Goal: Transaction & Acquisition: Purchase product/service

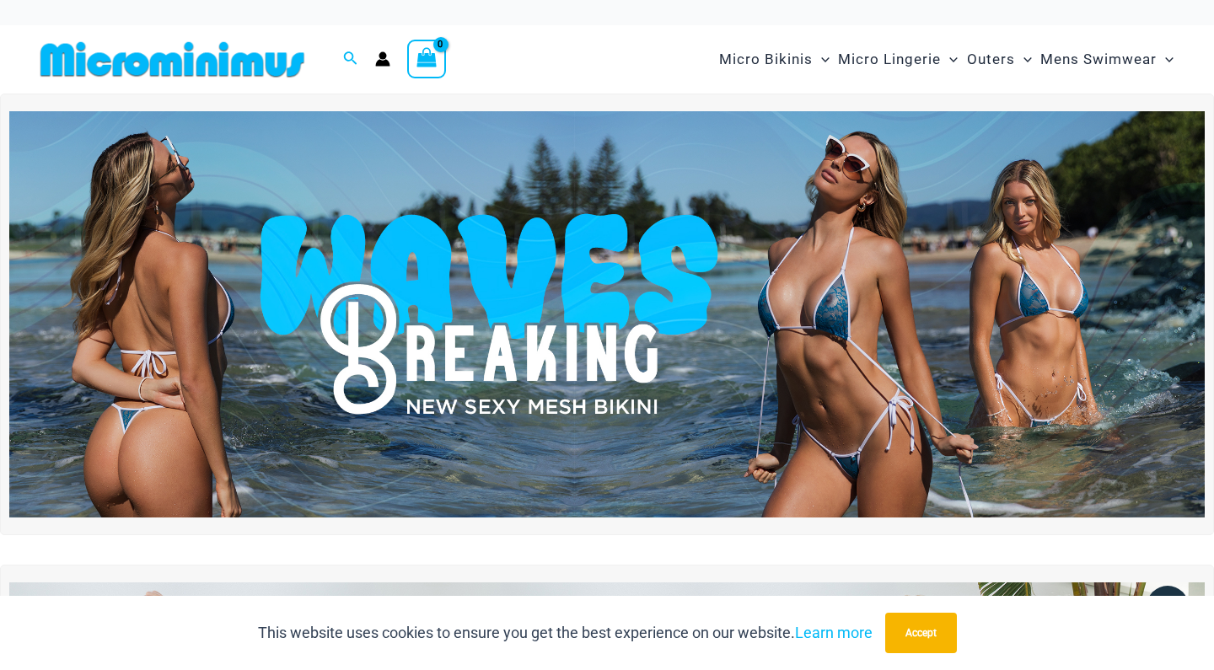
click at [268, 62] on img at bounding box center [172, 59] width 277 height 38
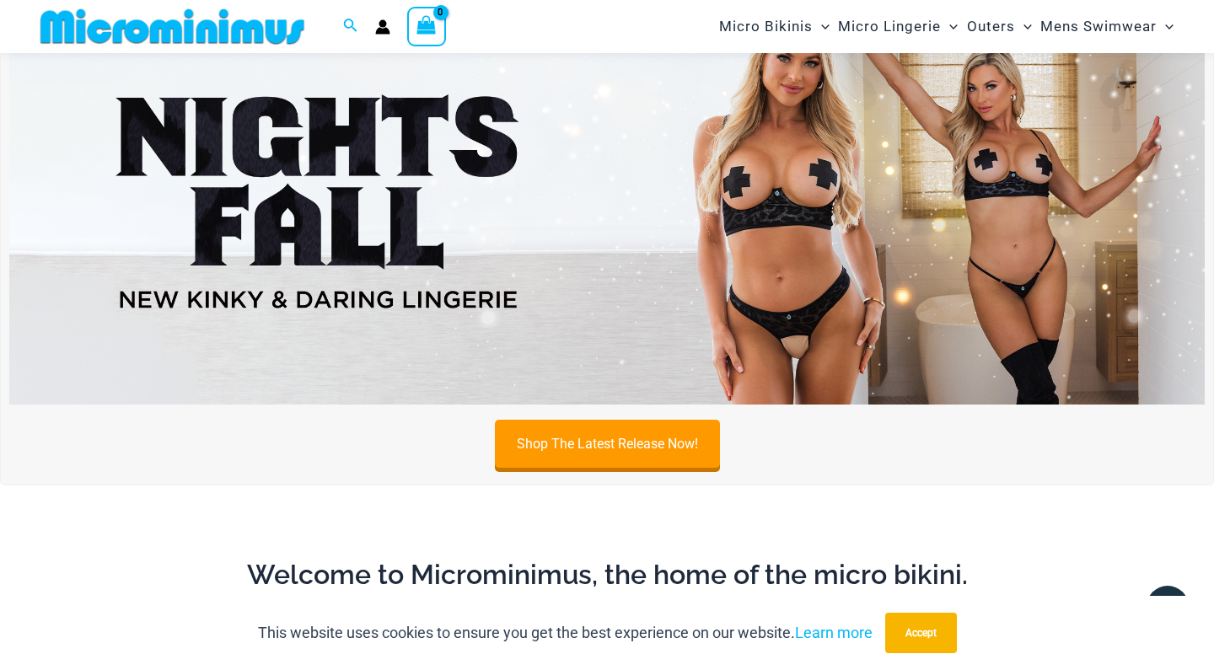
scroll to position [112, 0]
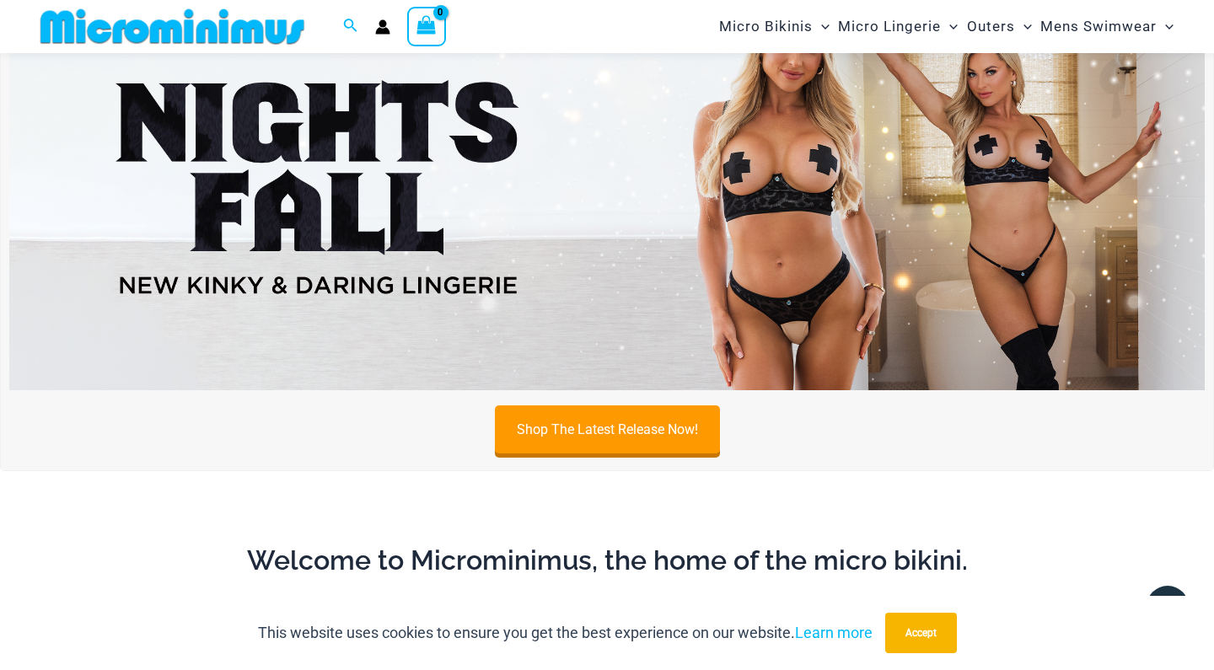
click at [748, 202] on img at bounding box center [607, 187] width 1196 height 406
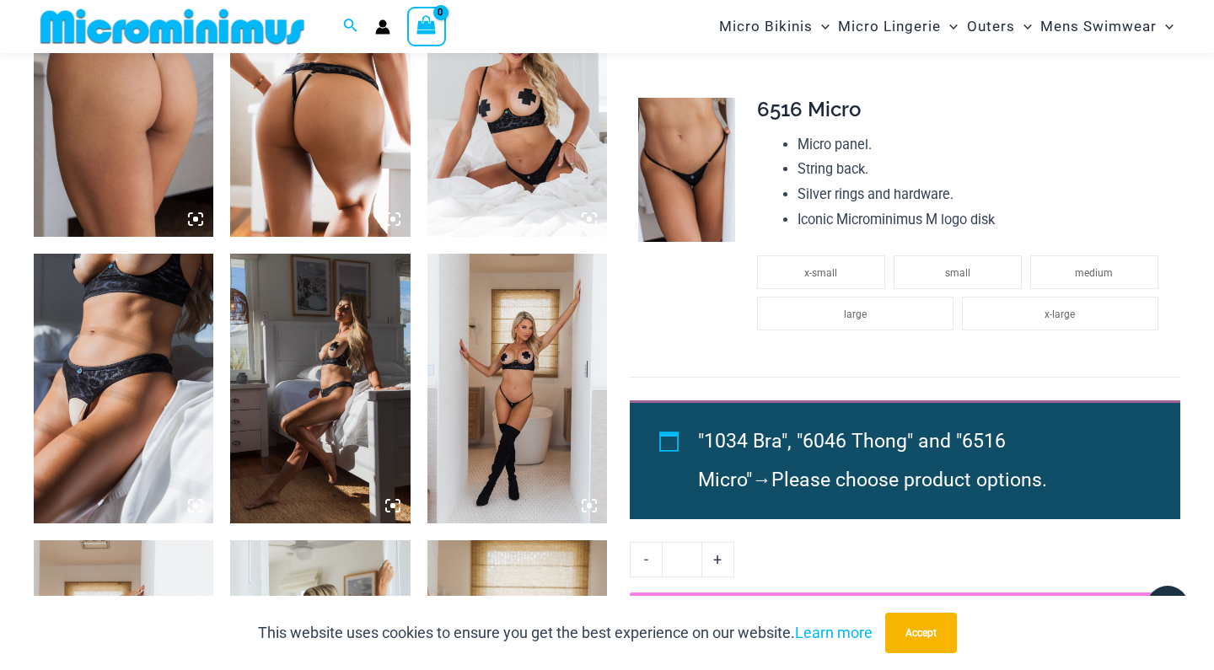
scroll to position [1341, 0]
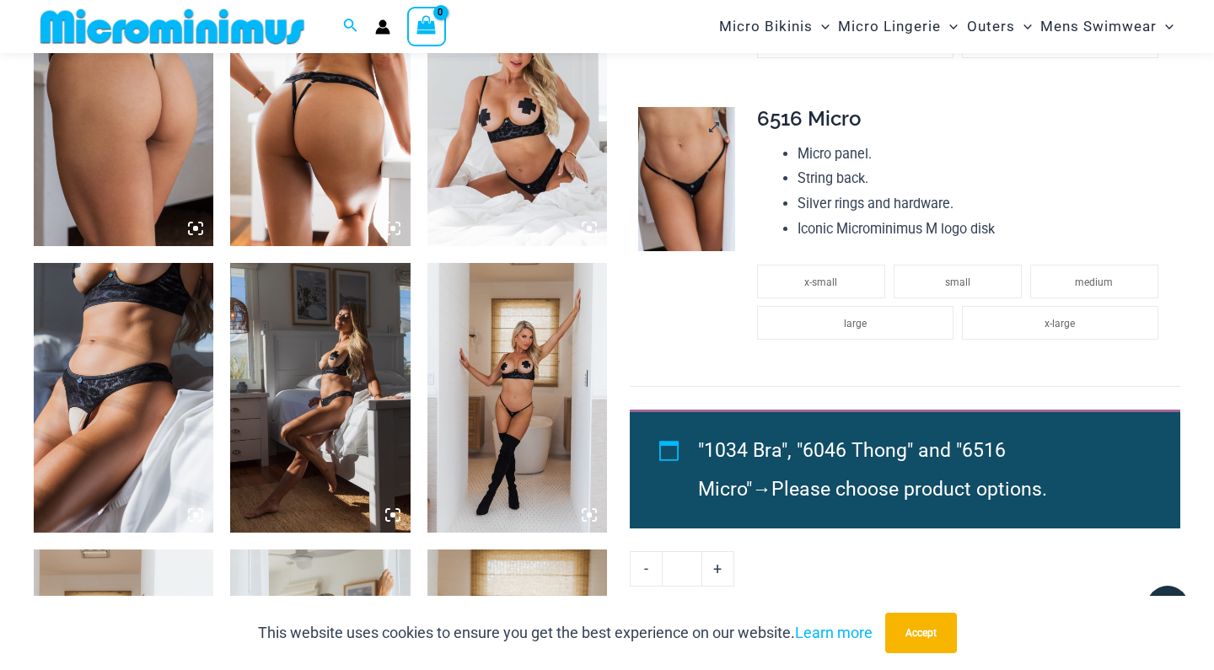
click at [691, 134] on img at bounding box center [686, 179] width 96 height 145
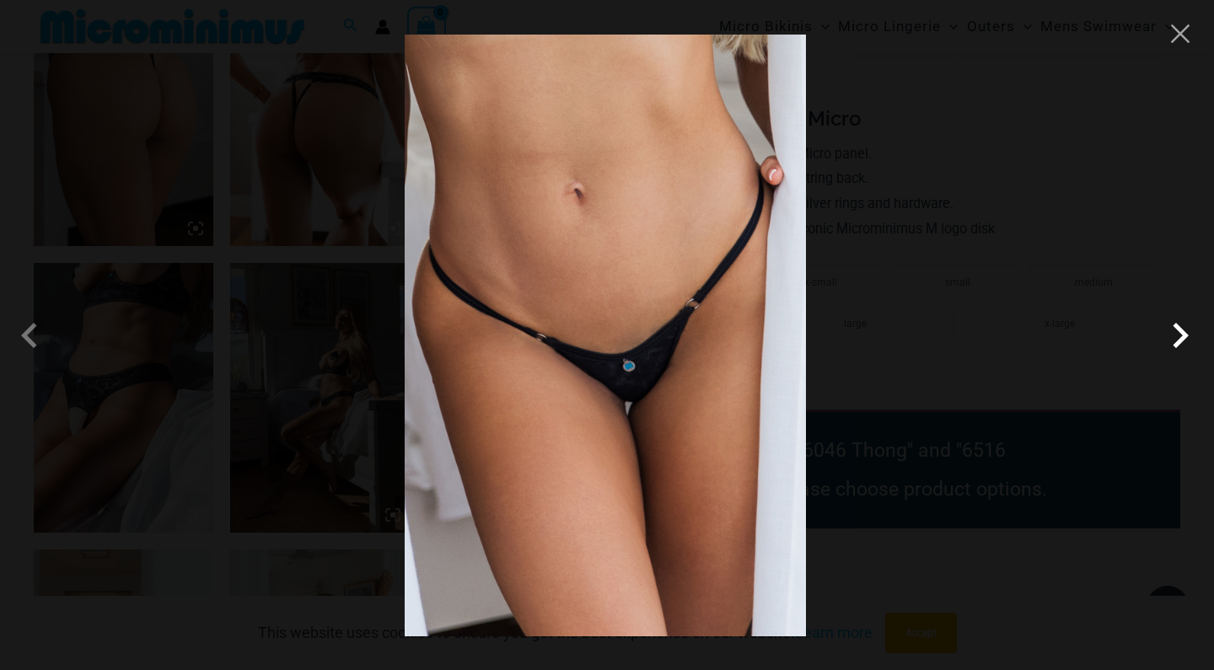
click at [1176, 331] on span at bounding box center [1180, 335] width 51 height 51
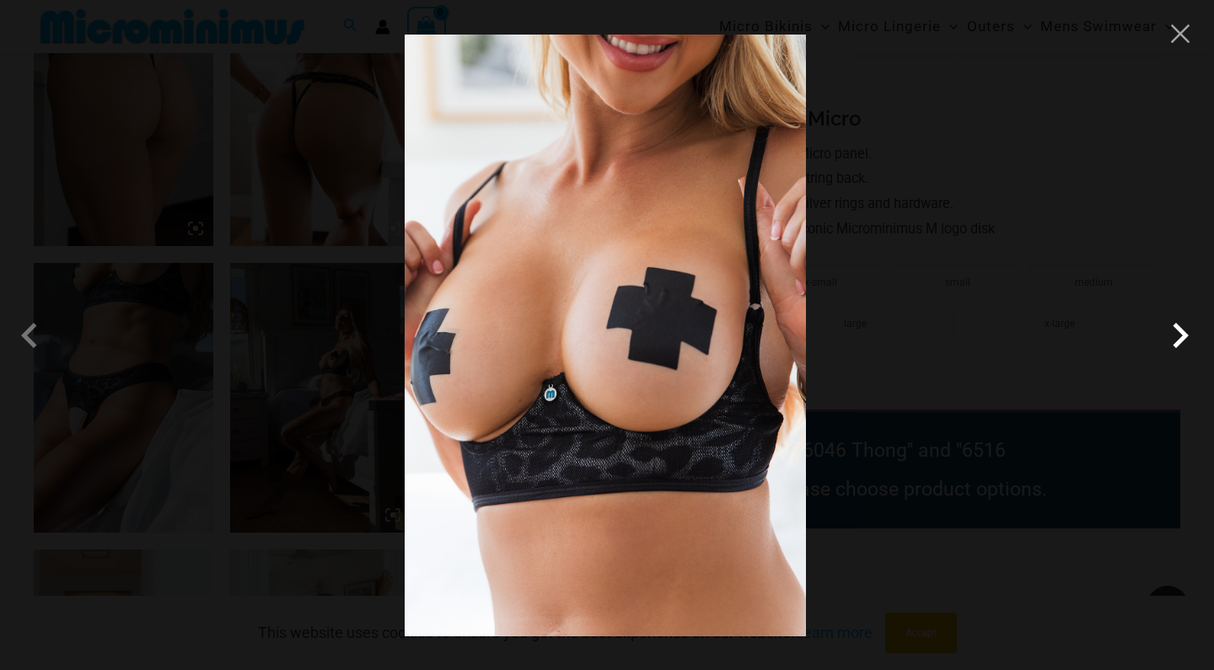
click at [1178, 332] on span at bounding box center [1180, 335] width 51 height 51
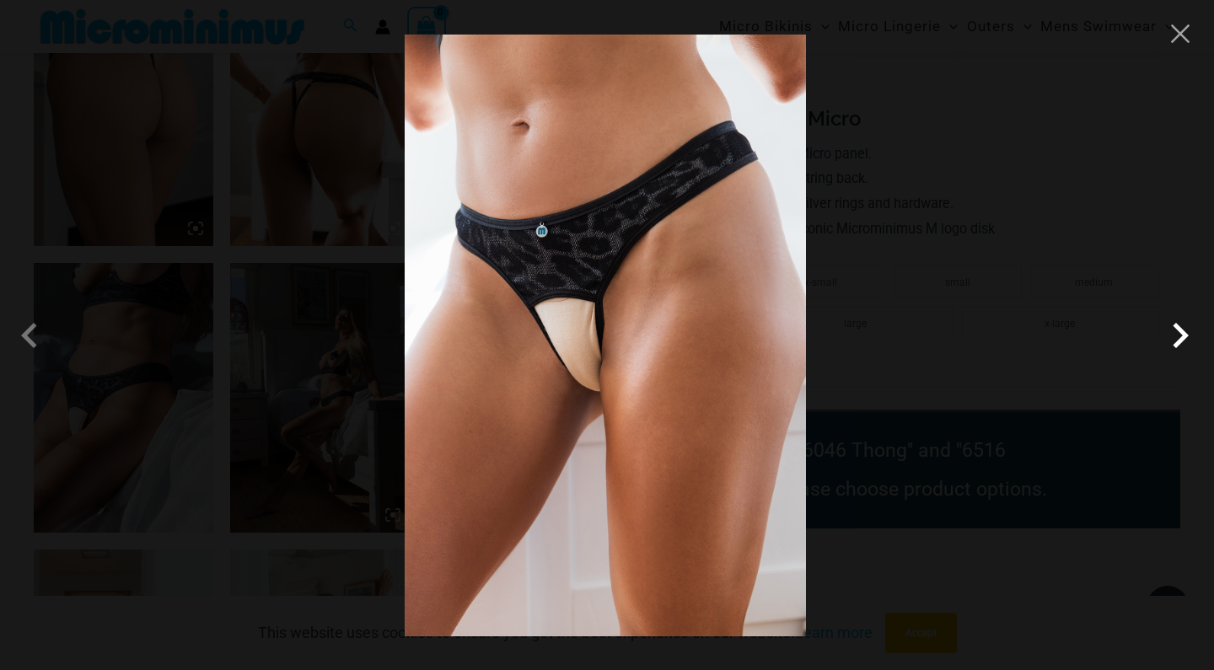
click at [1178, 332] on span at bounding box center [1180, 335] width 51 height 51
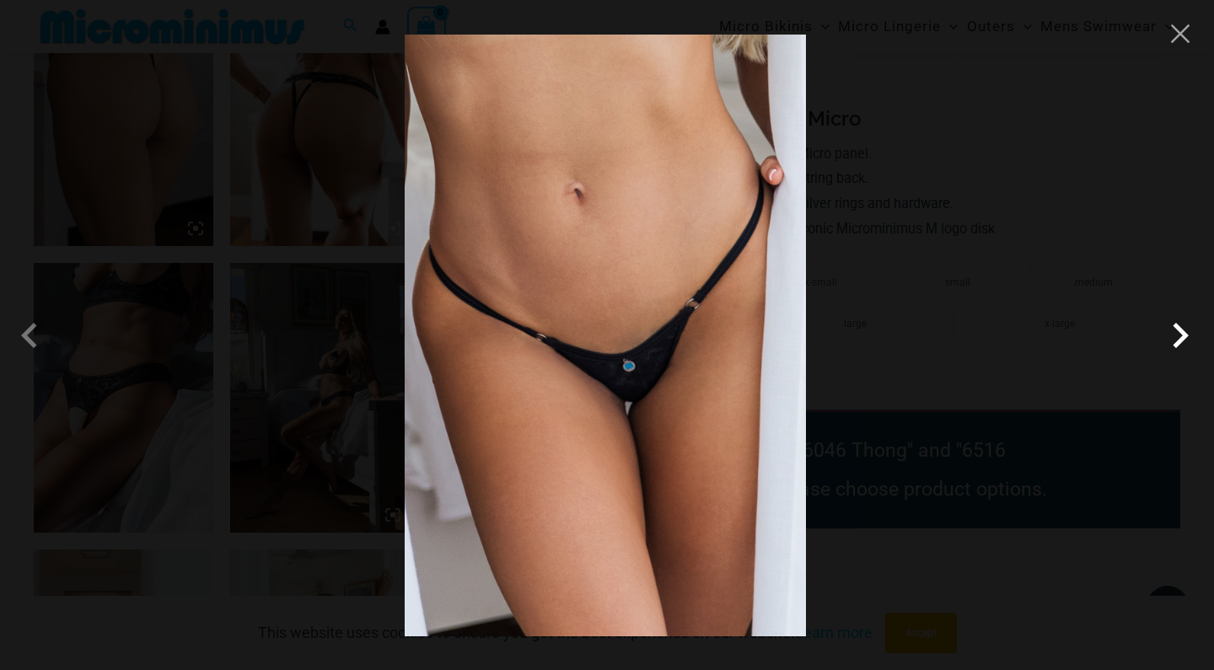
click at [1178, 332] on span at bounding box center [1180, 335] width 51 height 51
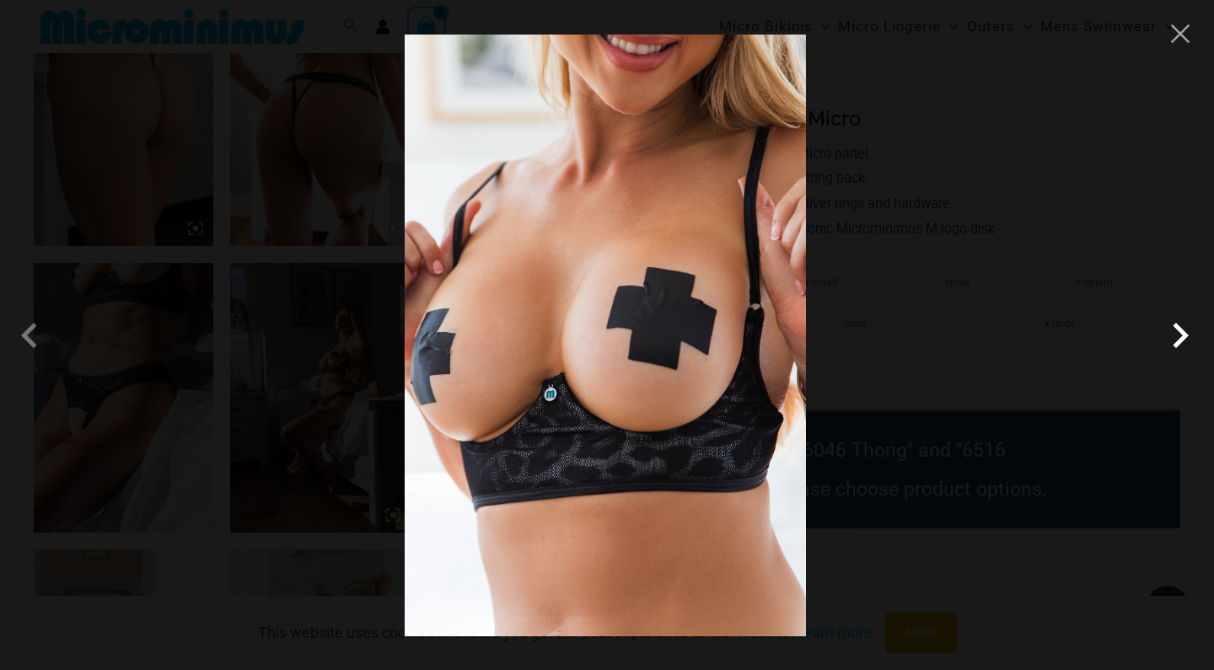
click at [1178, 333] on span at bounding box center [1180, 335] width 51 height 51
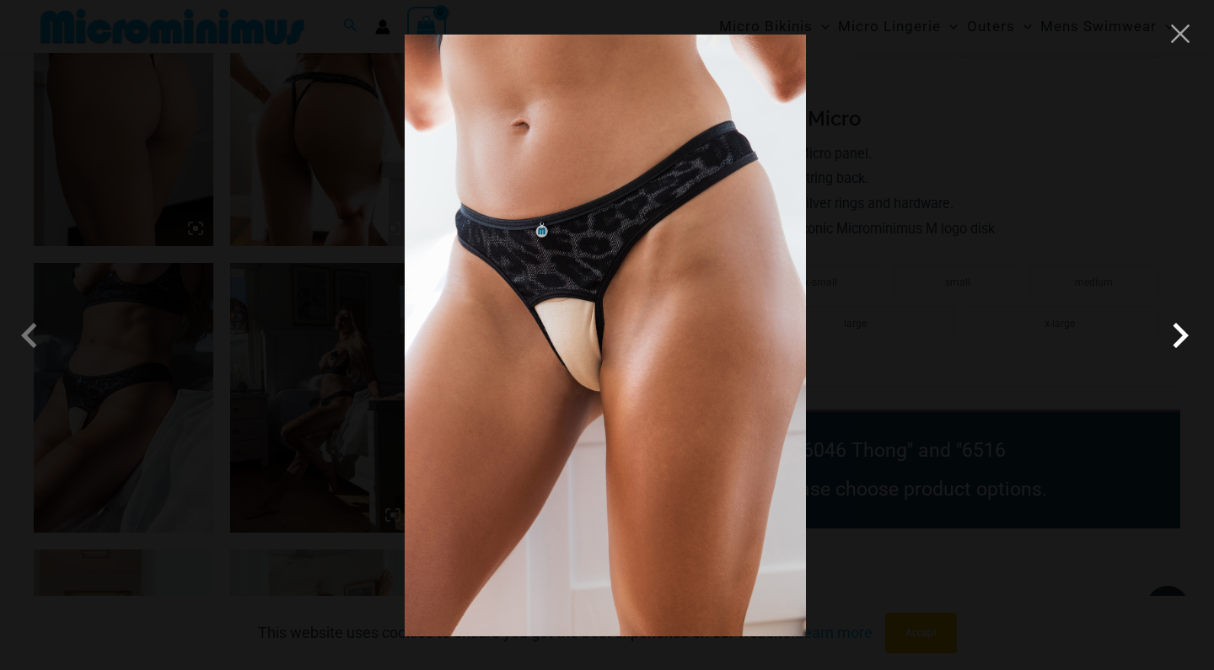
click at [1178, 333] on span at bounding box center [1180, 335] width 51 height 51
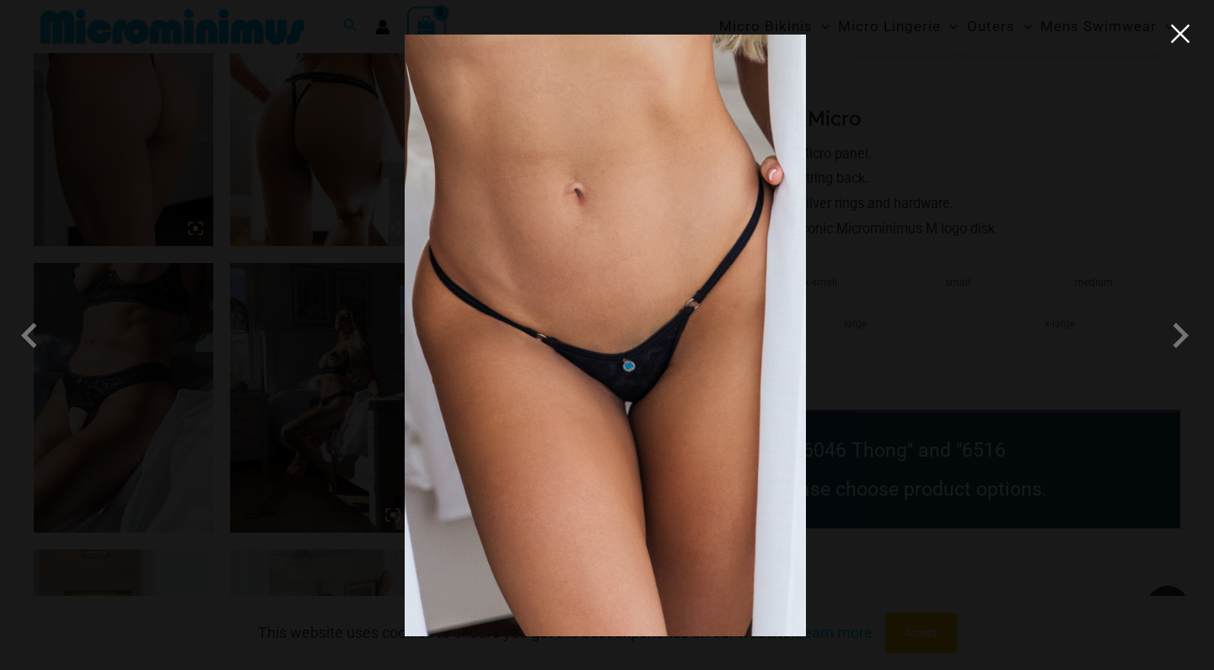
click at [1184, 33] on button "Close" at bounding box center [1180, 33] width 25 height 25
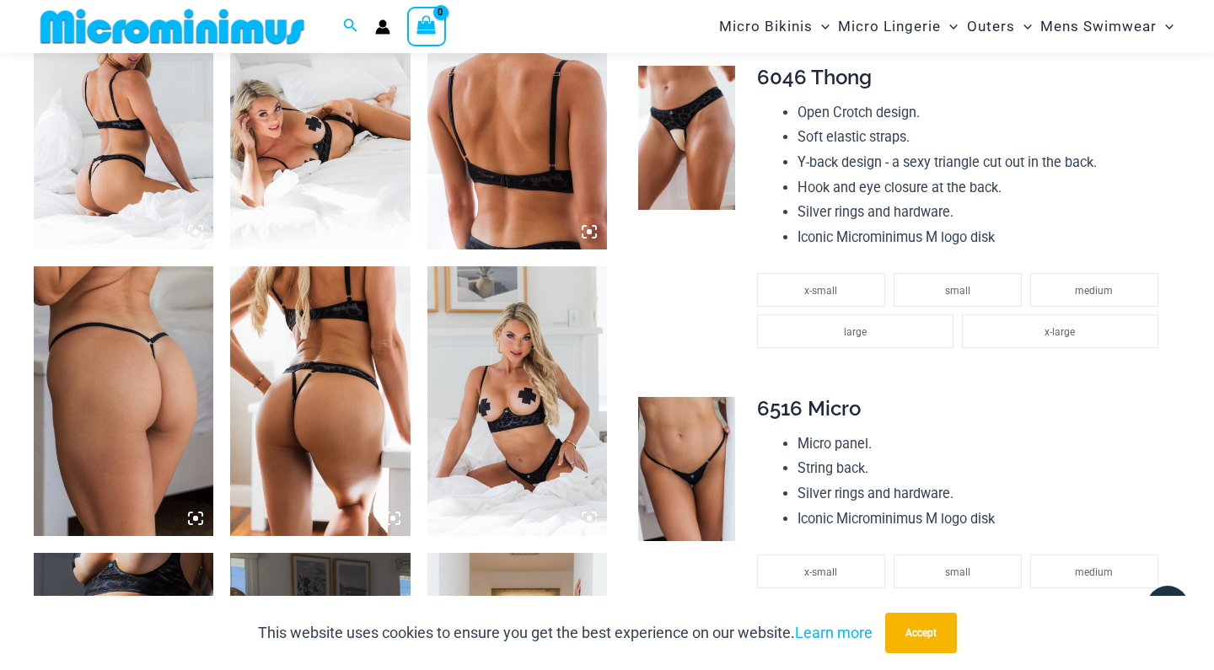
scroll to position [1056, 0]
